Goal: Task Accomplishment & Management: Use online tool/utility

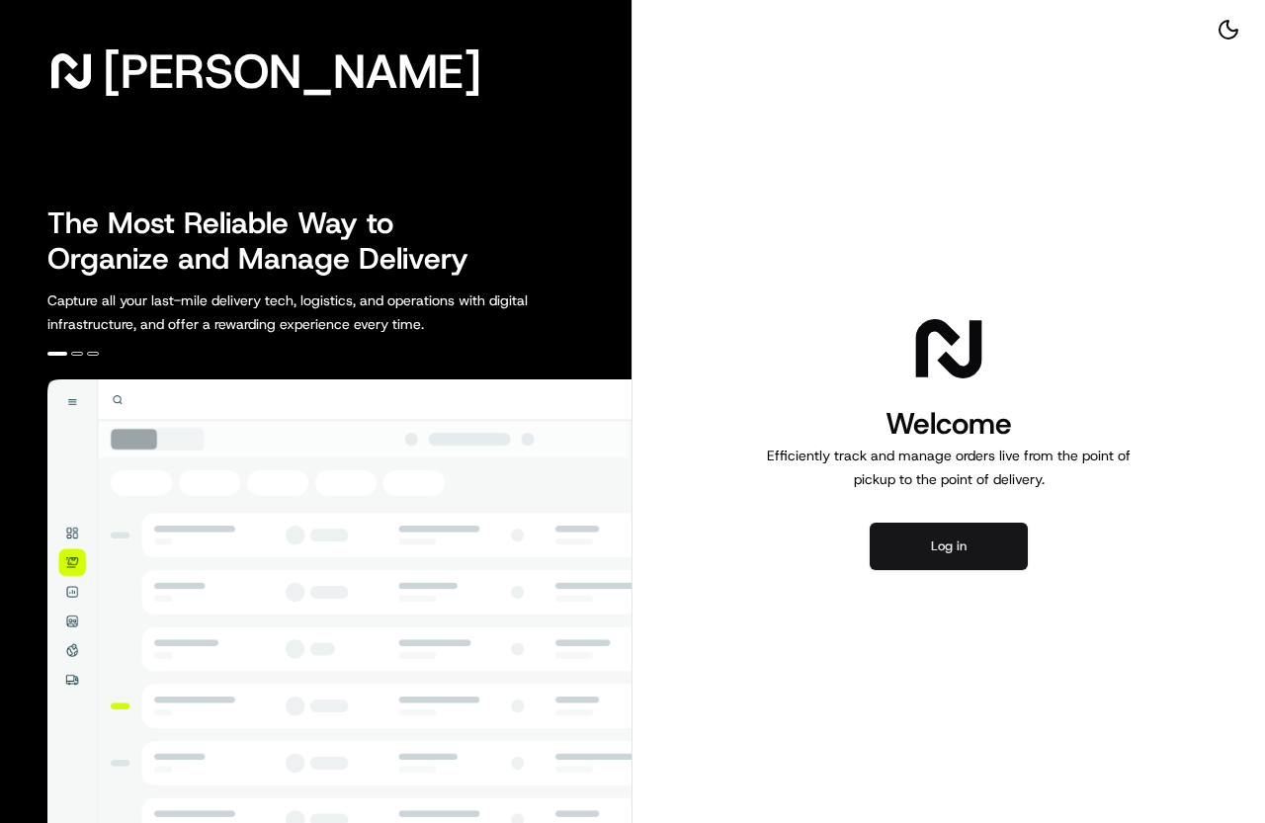
click at [961, 540] on button "Log in" at bounding box center [949, 546] width 158 height 47
click at [941, 550] on button "Log in" at bounding box center [949, 546] width 158 height 47
click at [959, 546] on button "Log in" at bounding box center [949, 546] width 158 height 47
click at [925, 553] on button "Log in" at bounding box center [949, 546] width 158 height 47
